Goal: Task Accomplishment & Management: Manage account settings

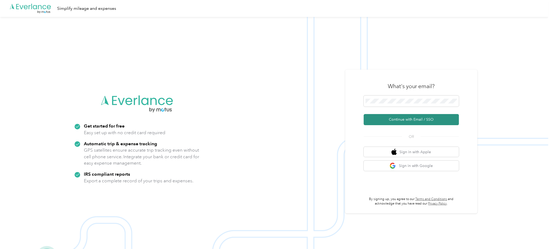
click at [404, 120] on button "Continue with Email / SSO" at bounding box center [411, 119] width 95 height 11
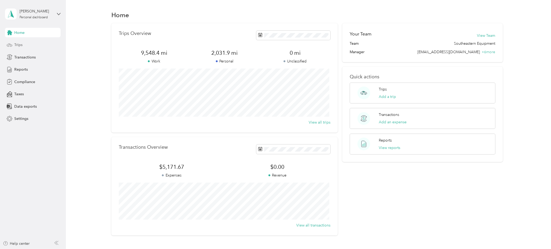
click at [20, 44] on span "Trips" at bounding box center [18, 45] width 8 height 6
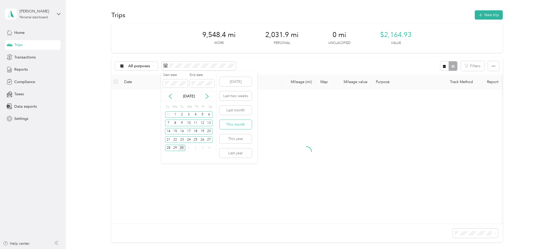
click at [232, 122] on button "This month" at bounding box center [235, 124] width 32 height 9
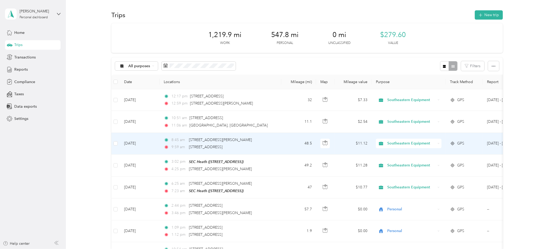
click at [436, 143] on div "Southeastern Equipment" at bounding box center [409, 144] width 66 height 10
click at [421, 160] on span "Personal" at bounding box center [413, 163] width 49 height 6
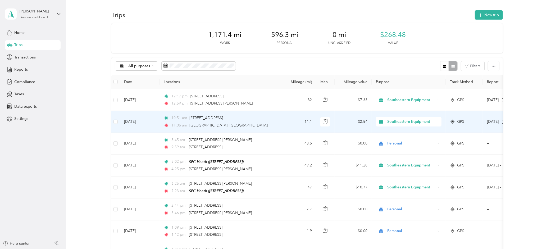
click at [439, 121] on icon at bounding box center [438, 122] width 2 height 2
click at [424, 140] on span "Personal" at bounding box center [413, 141] width 49 height 6
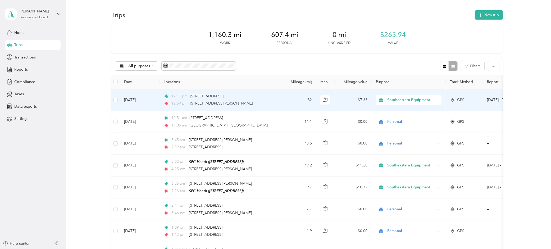
click at [438, 100] on icon at bounding box center [438, 100] width 2 height 2
click at [427, 115] on li "Personal" at bounding box center [409, 117] width 66 height 9
